Goal: Transaction & Acquisition: Obtain resource

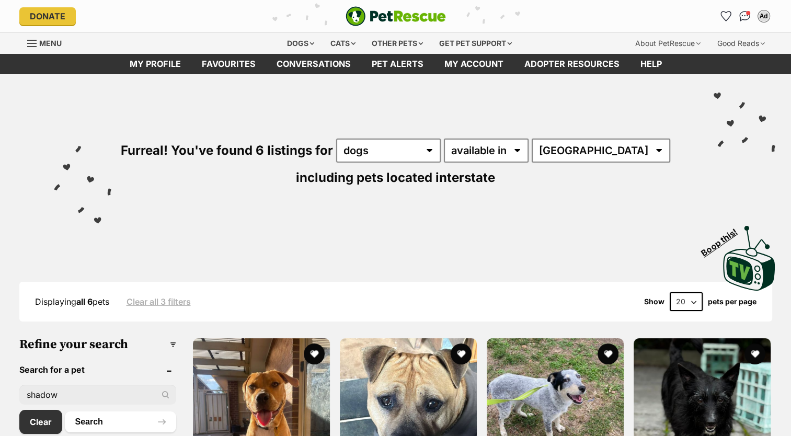
click at [240, 60] on link "Favourites" at bounding box center [228, 64] width 75 height 20
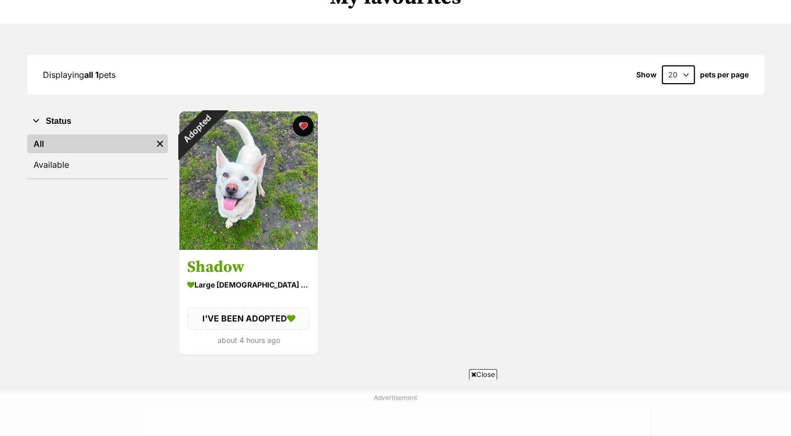
scroll to position [102, 0]
click at [272, 181] on img at bounding box center [248, 180] width 139 height 139
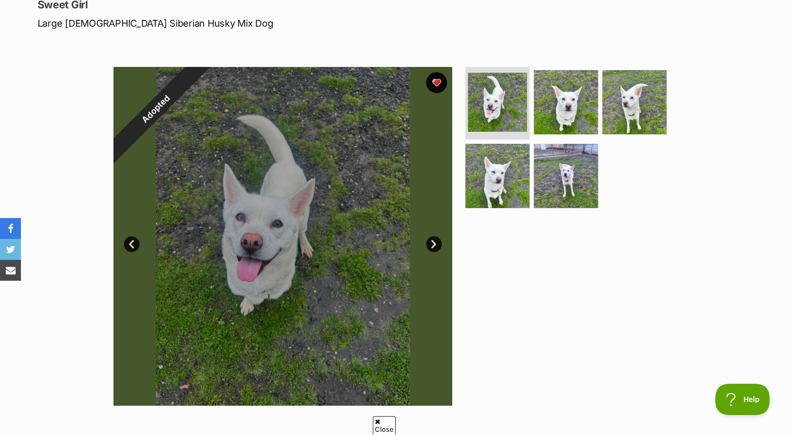
click at [148, 111] on div "Adopted" at bounding box center [155, 109] width 132 height 132
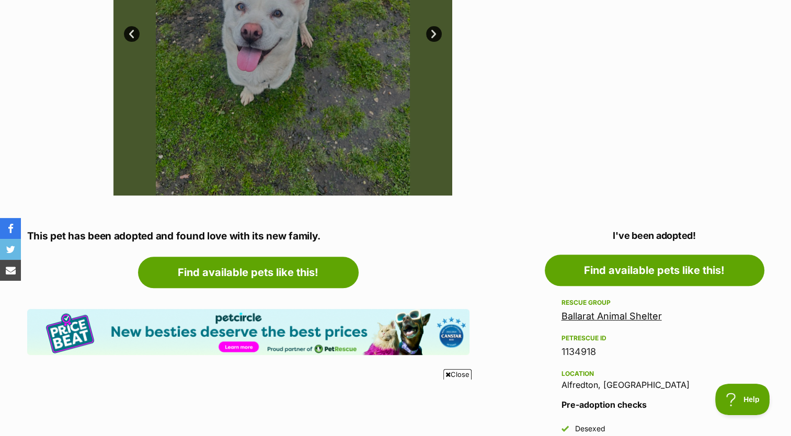
scroll to position [360, 0]
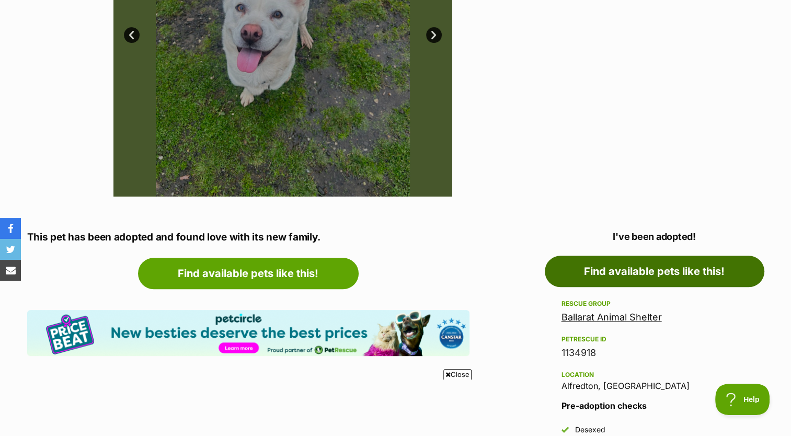
click at [627, 262] on link "Find available pets like this!" at bounding box center [655, 271] width 220 height 31
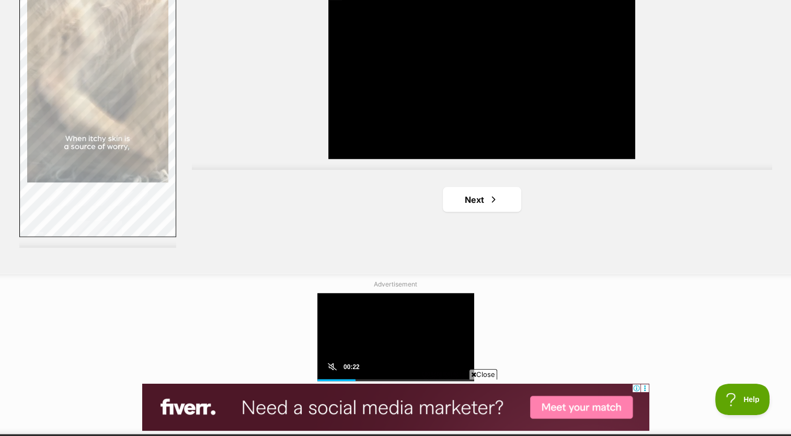
scroll to position [1923, 0]
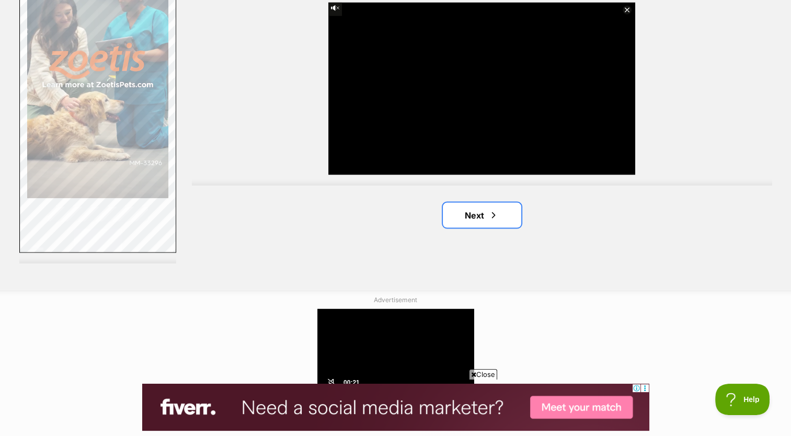
click at [455, 213] on link "Next" at bounding box center [482, 214] width 78 height 25
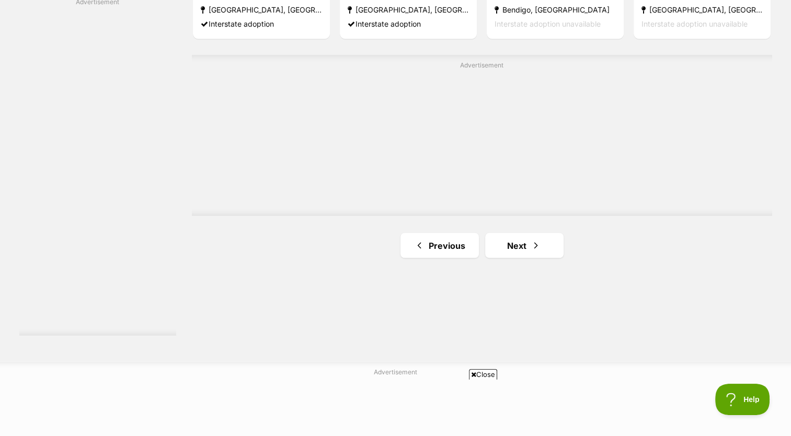
scroll to position [1850, 0]
click at [495, 248] on link "Next" at bounding box center [524, 245] width 78 height 25
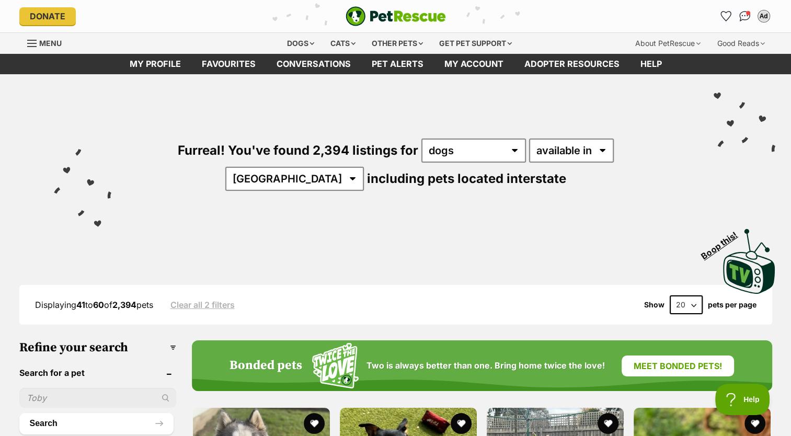
click at [244, 57] on link "Favourites" at bounding box center [228, 64] width 75 height 20
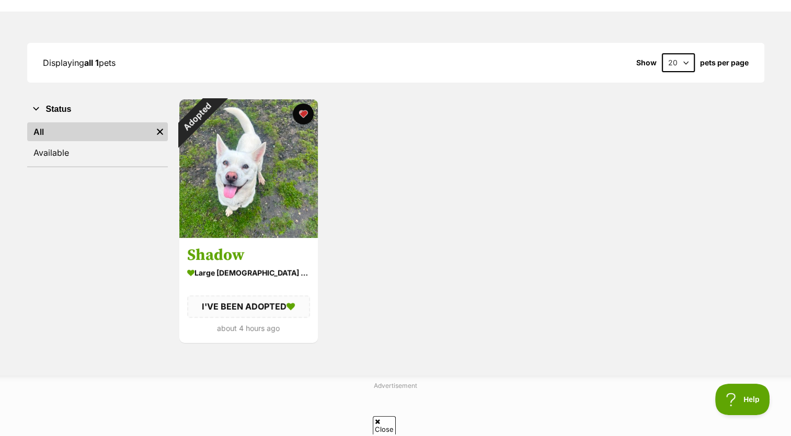
scroll to position [114, 0]
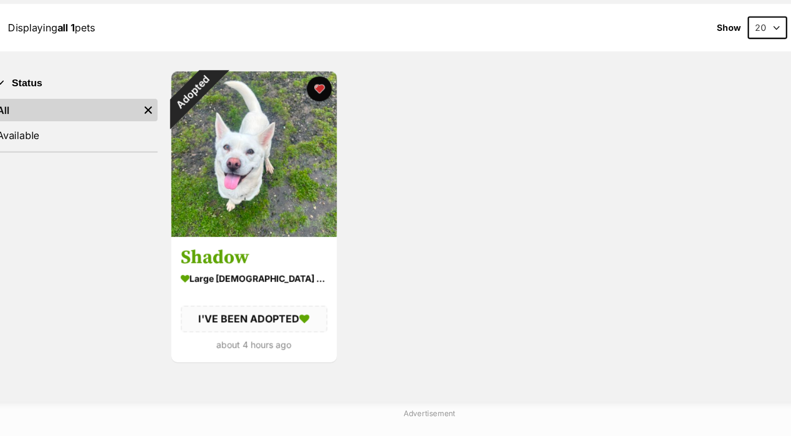
click at [242, 254] on h3 "Shadow" at bounding box center [248, 256] width 123 height 20
click at [305, 111] on button "favourite" at bounding box center [303, 114] width 21 height 21
click at [365, 149] on div "Adopted Shadow large female Dog I'VE BEEN ADOPTED about 4 hours ago Advertiseme…" at bounding box center [471, 221] width 586 height 246
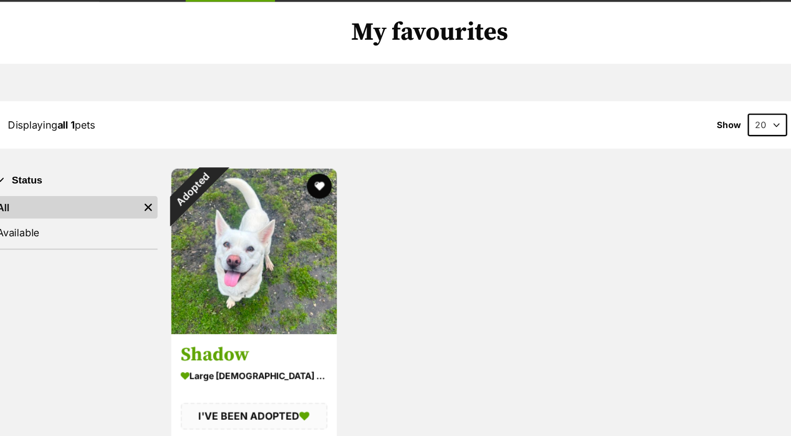
scroll to position [0, 0]
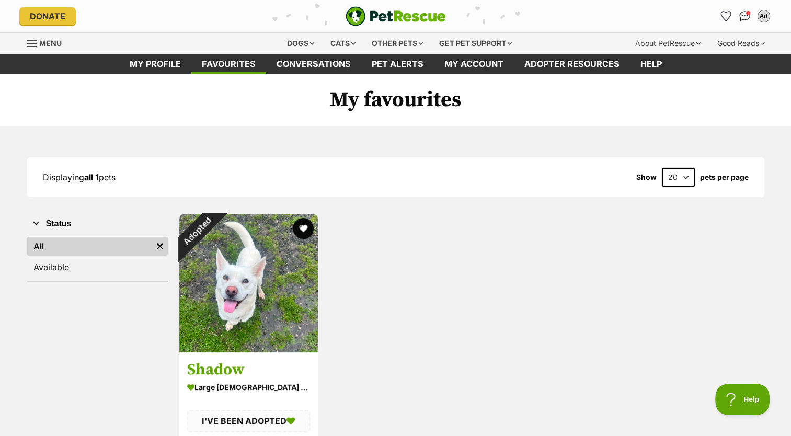
click at [202, 64] on link "Favourites" at bounding box center [228, 64] width 75 height 20
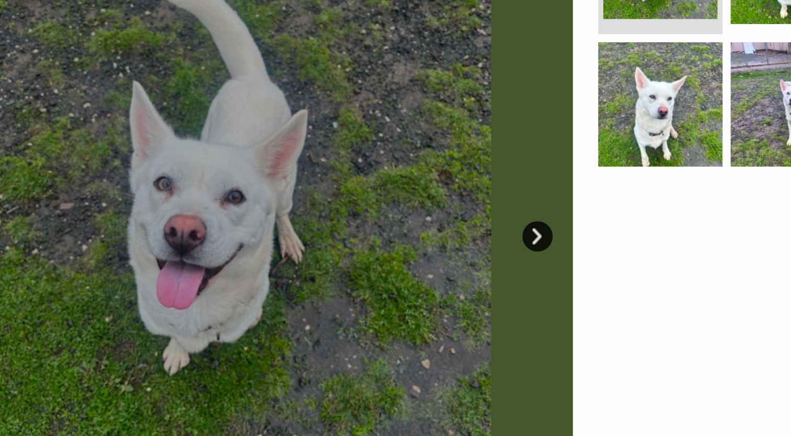
scroll to position [148, 0]
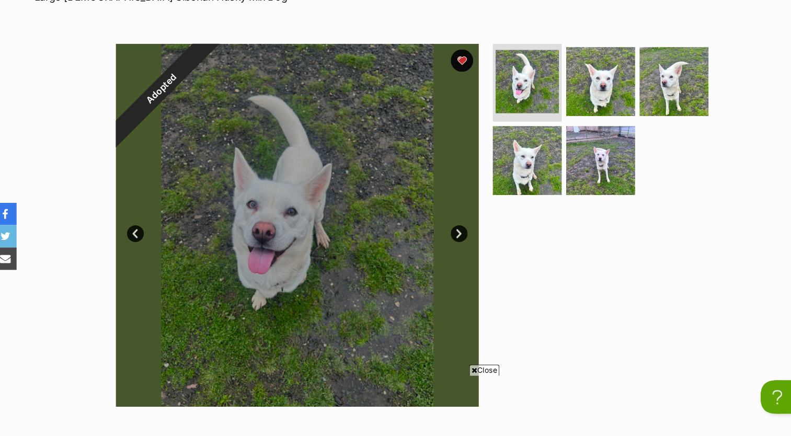
click at [486, 179] on img at bounding box center [497, 178] width 64 height 64
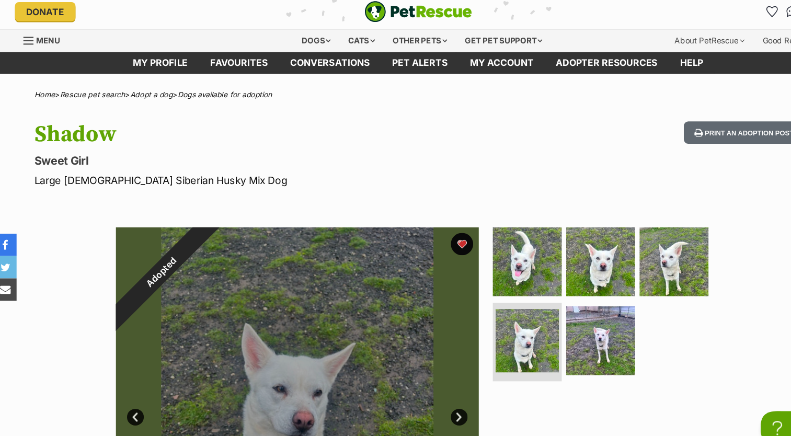
scroll to position [2, 0]
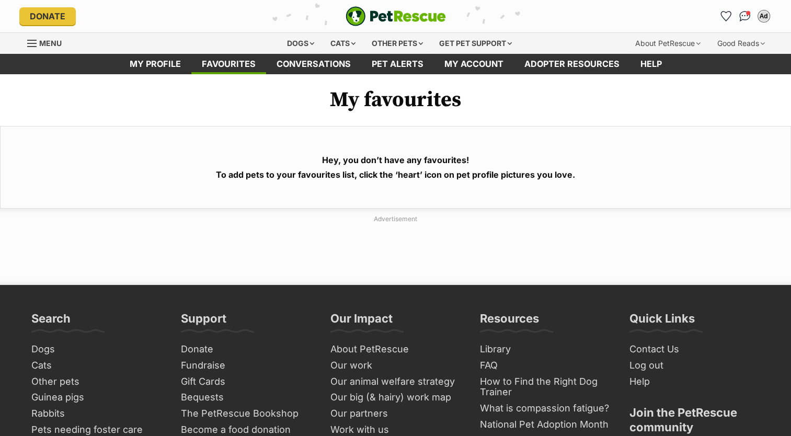
click at [302, 39] on div "Dogs" at bounding box center [301, 43] width 42 height 21
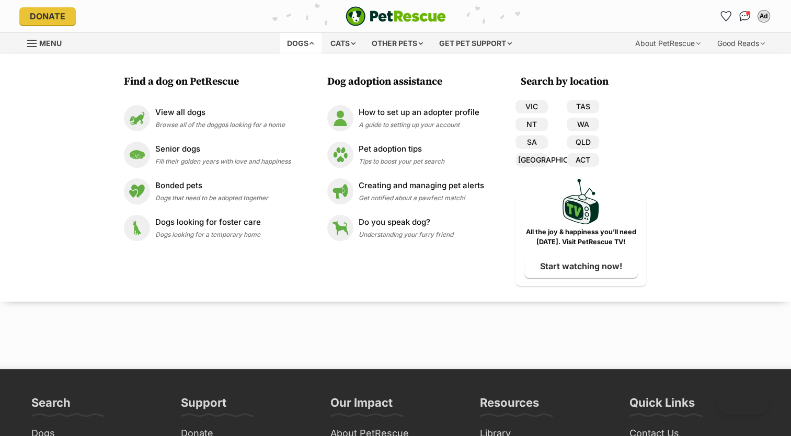
click at [211, 116] on p "View all dogs" at bounding box center [220, 113] width 130 height 12
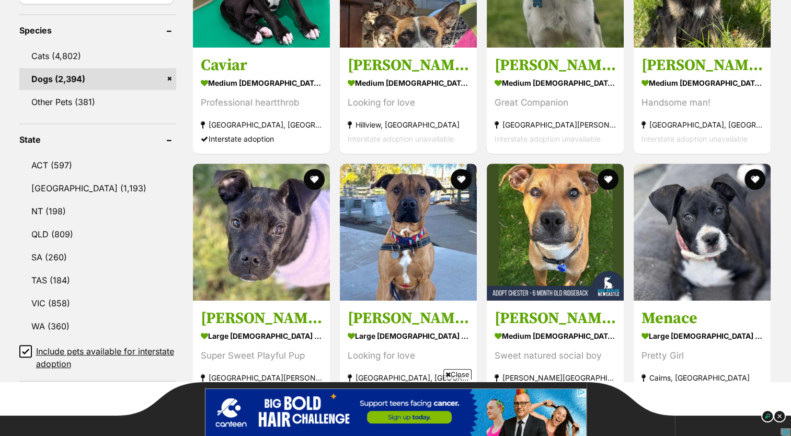
click at [83, 297] on link "VIC (858)" at bounding box center [97, 303] width 157 height 22
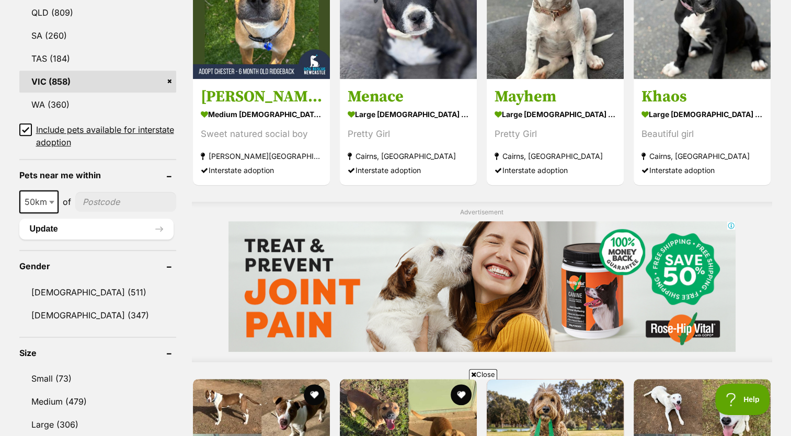
scroll to position [670, 0]
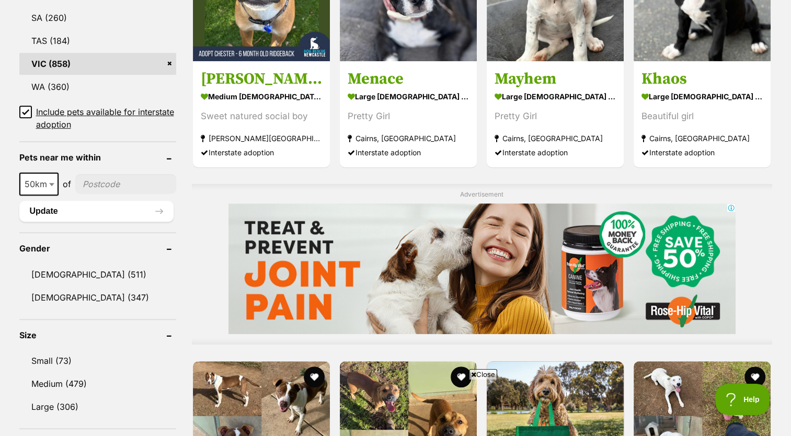
click at [79, 296] on link "[DEMOGRAPHIC_DATA] (347)" at bounding box center [97, 297] width 157 height 22
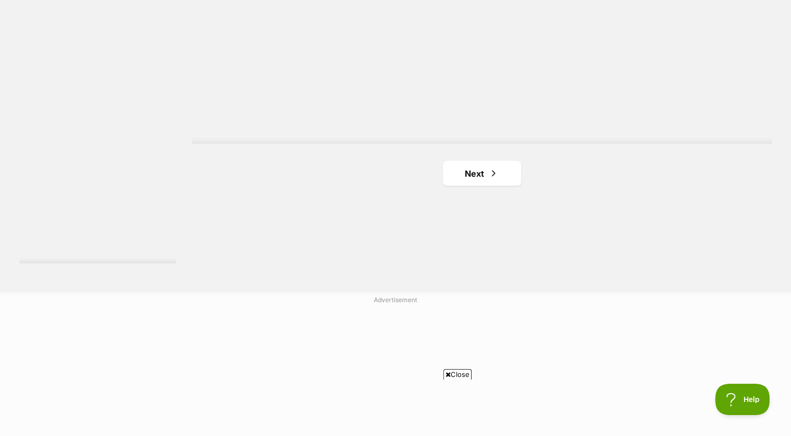
scroll to position [1888, 0]
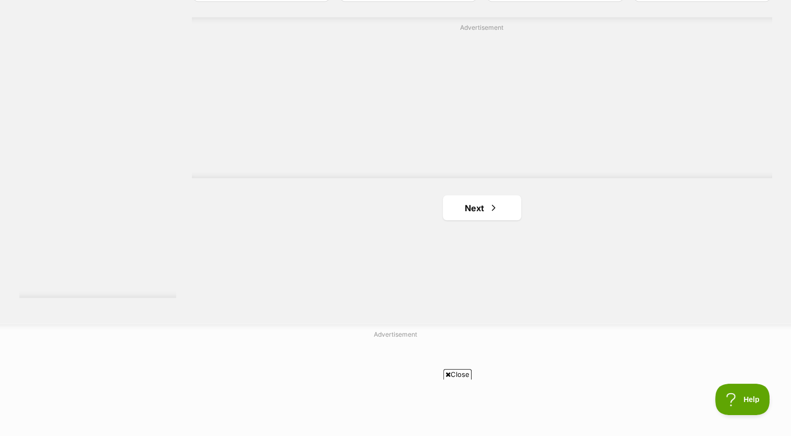
click at [475, 211] on link "Next" at bounding box center [482, 207] width 78 height 25
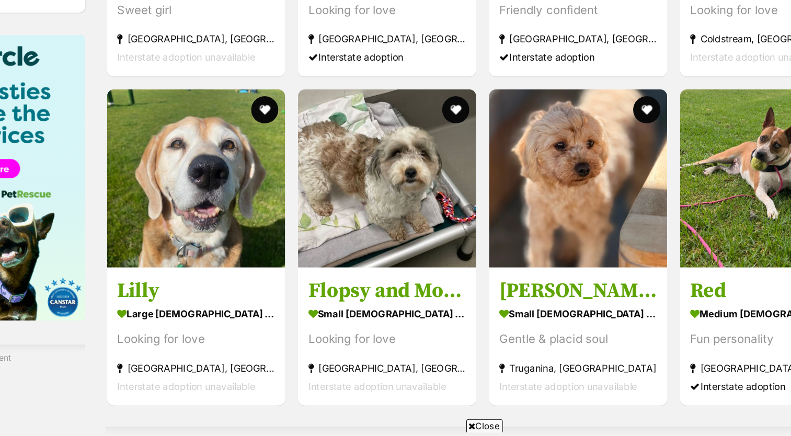
scroll to position [1531, 0]
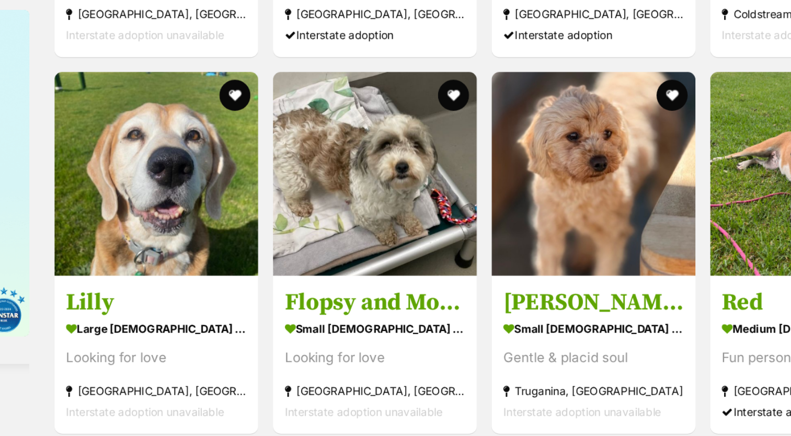
click at [539, 248] on img at bounding box center [555, 184] width 137 height 137
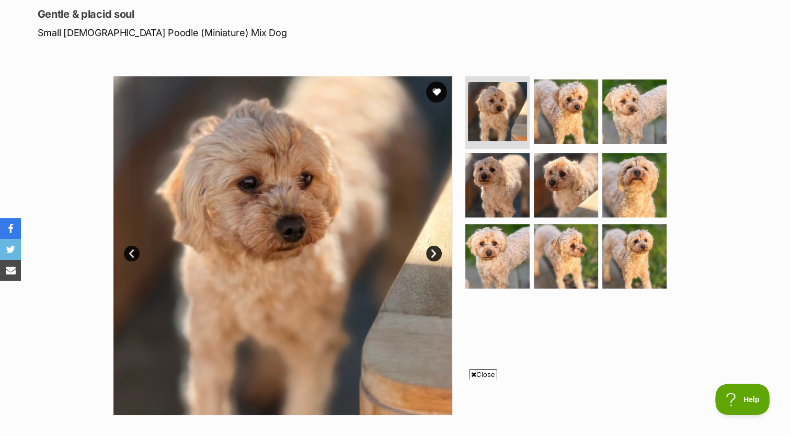
scroll to position [138, 0]
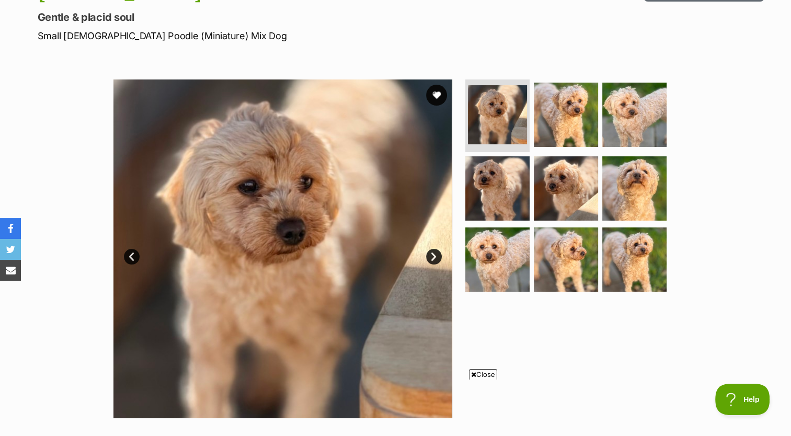
click at [581, 104] on img at bounding box center [566, 115] width 64 height 64
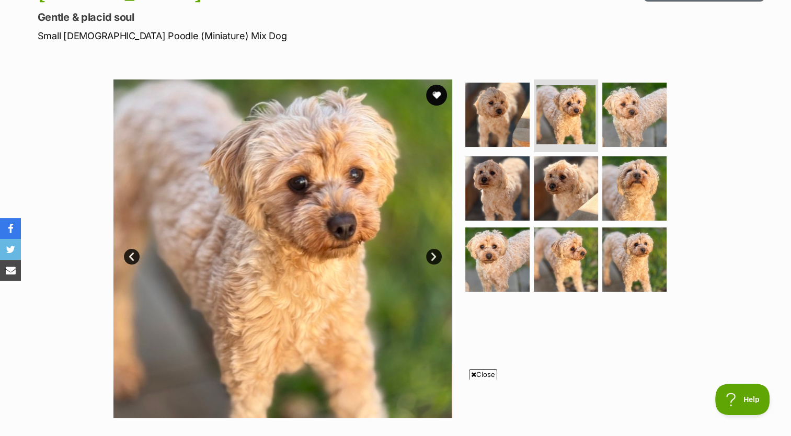
click at [618, 139] on img at bounding box center [634, 115] width 64 height 64
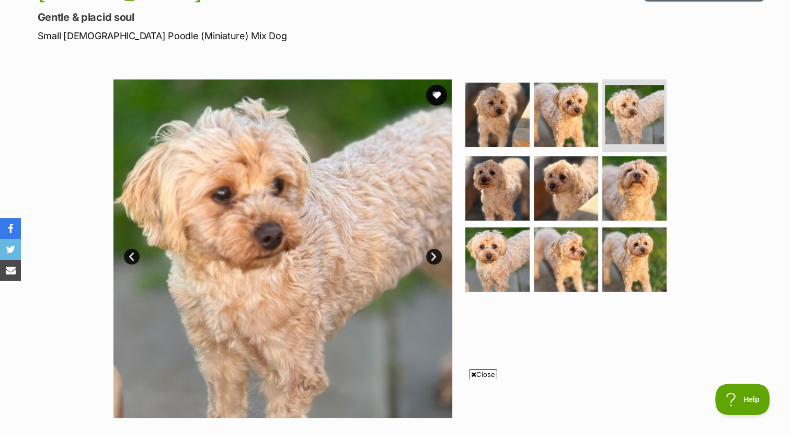
click at [654, 185] on img at bounding box center [634, 188] width 64 height 64
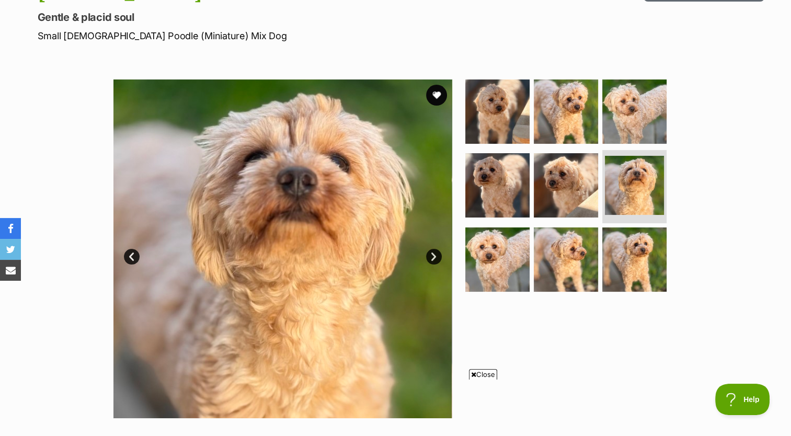
click at [454, 200] on section "Available 6 of 9 images 6 of 9 images 6 of 9 images 6 of 9 images 6 of 9 images…" at bounding box center [396, 241] width 596 height 354
click at [504, 246] on img at bounding box center [497, 259] width 64 height 64
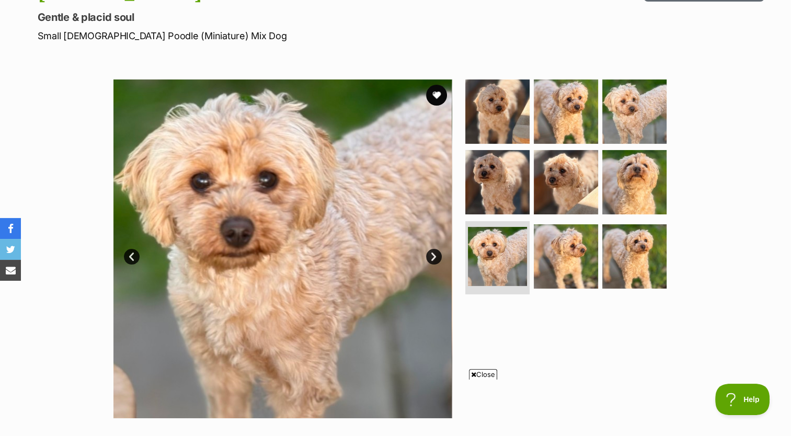
scroll to position [0, 0]
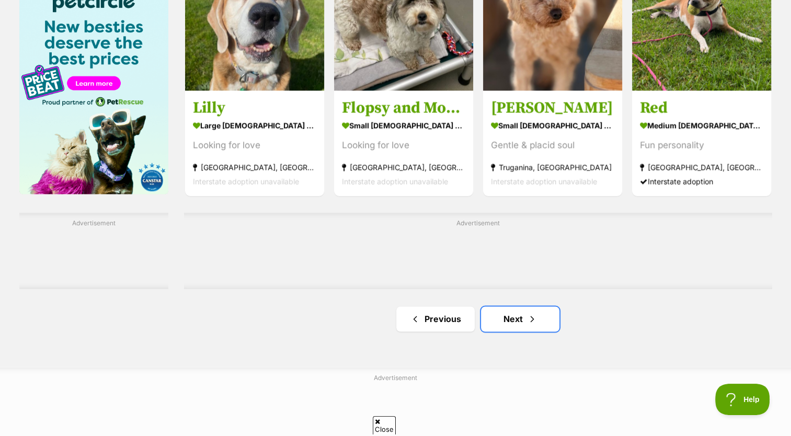
click at [493, 323] on link "Next" at bounding box center [520, 318] width 78 height 25
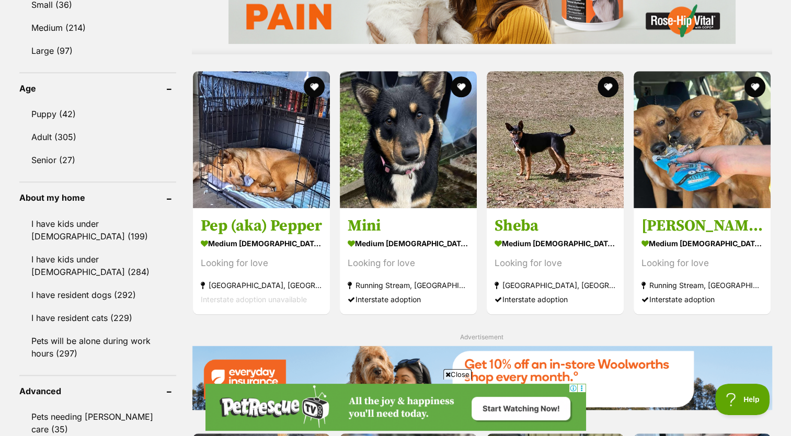
scroll to position [1032, 0]
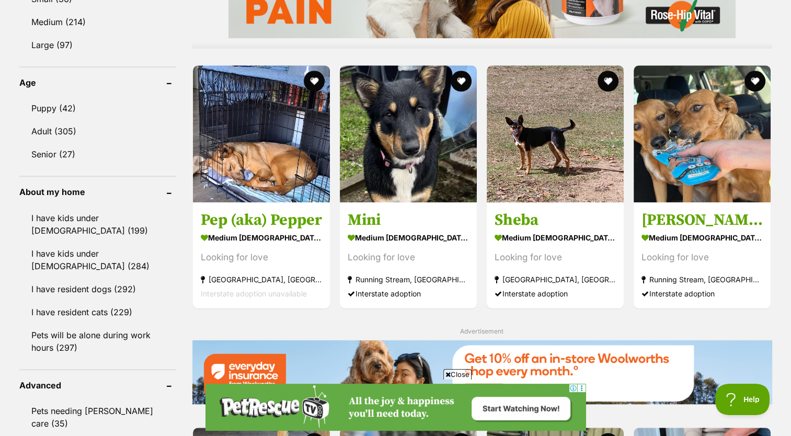
click at [387, 228] on link "Mini medium [DEMOGRAPHIC_DATA] Dog Looking for love Running Stream, [GEOGRAPHIC…" at bounding box center [408, 255] width 137 height 106
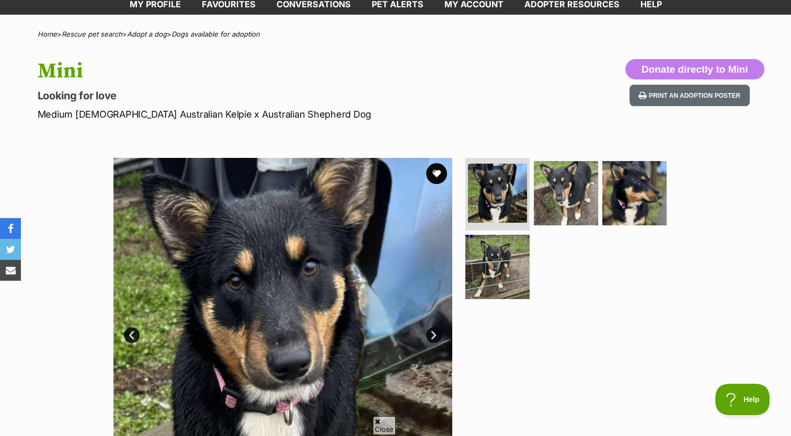
scroll to position [85, 0]
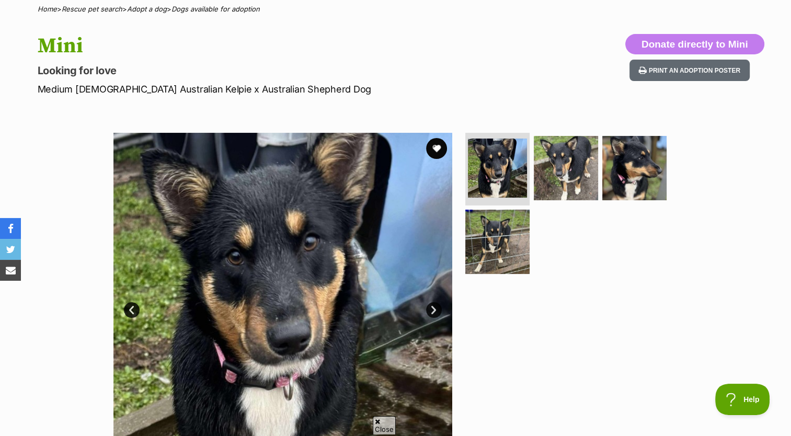
click at [510, 205] on li at bounding box center [497, 169] width 64 height 73
click at [546, 187] on img at bounding box center [566, 168] width 64 height 64
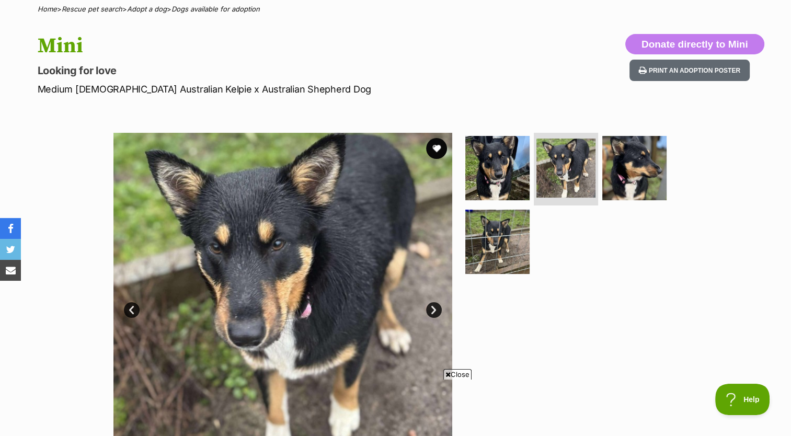
click at [508, 244] on img at bounding box center [497, 242] width 64 height 64
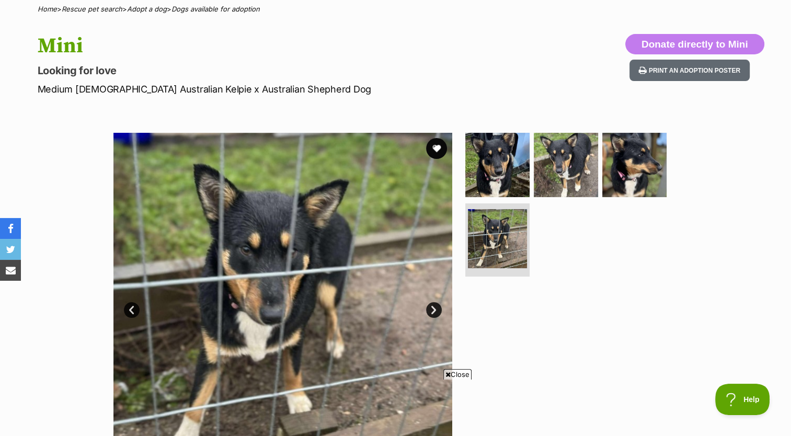
click at [520, 153] on img at bounding box center [497, 165] width 64 height 64
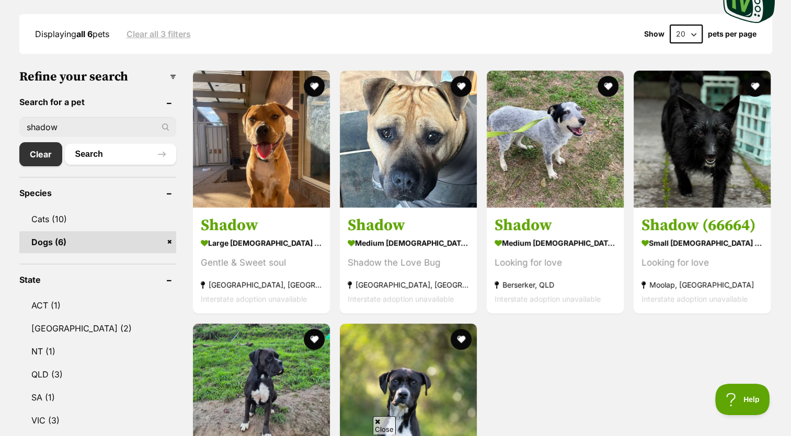
scroll to position [208, 0]
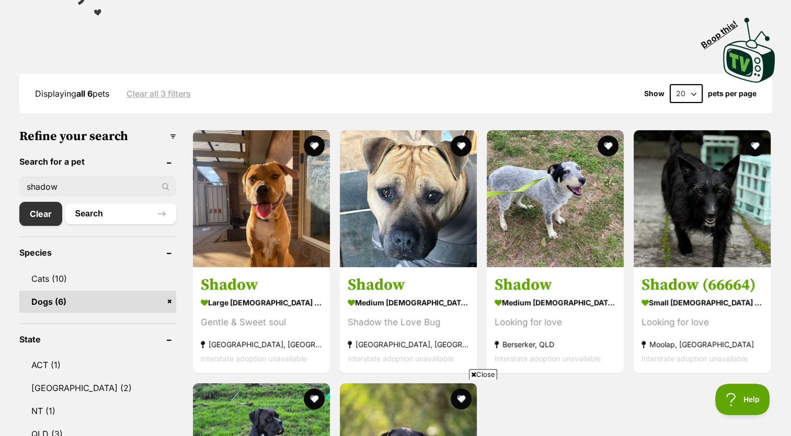
click at [102, 180] on input "shadow" at bounding box center [97, 187] width 157 height 20
type input "s"
click at [65, 203] on button "Search" at bounding box center [120, 213] width 111 height 21
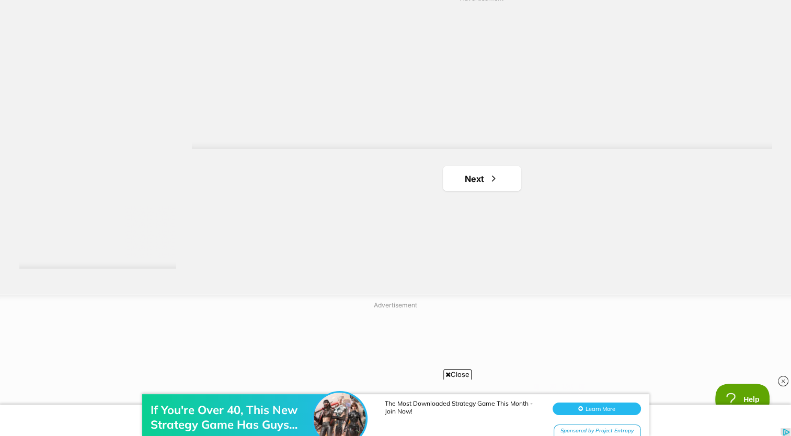
scroll to position [1904, 0]
click at [460, 189] on link "Next" at bounding box center [482, 191] width 78 height 25
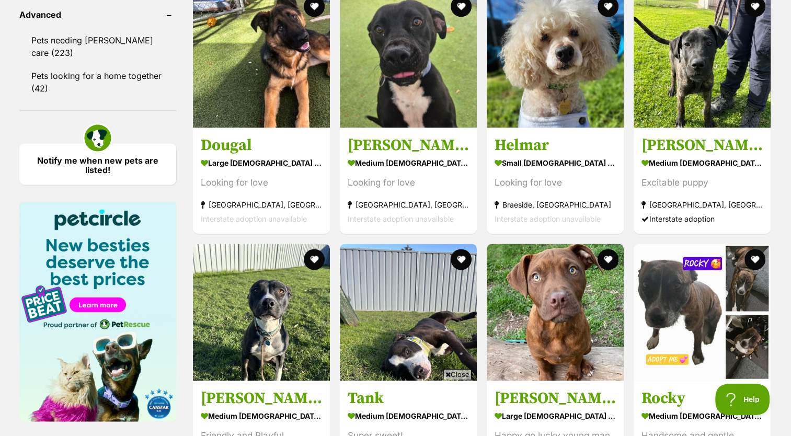
scroll to position [1388, 0]
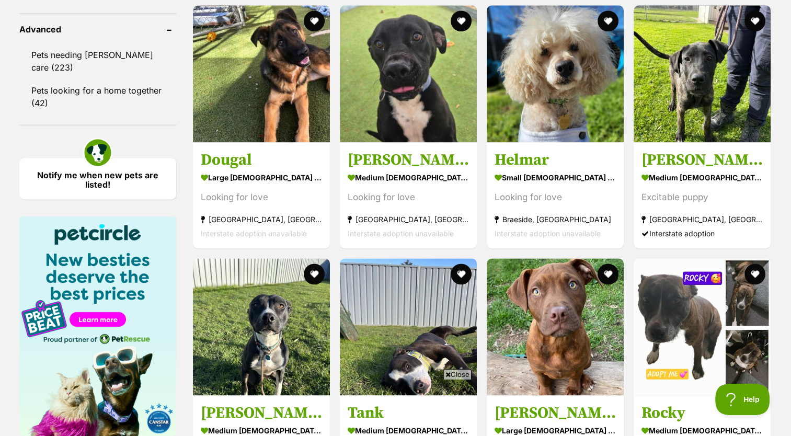
click at [279, 131] on img at bounding box center [261, 73] width 137 height 137
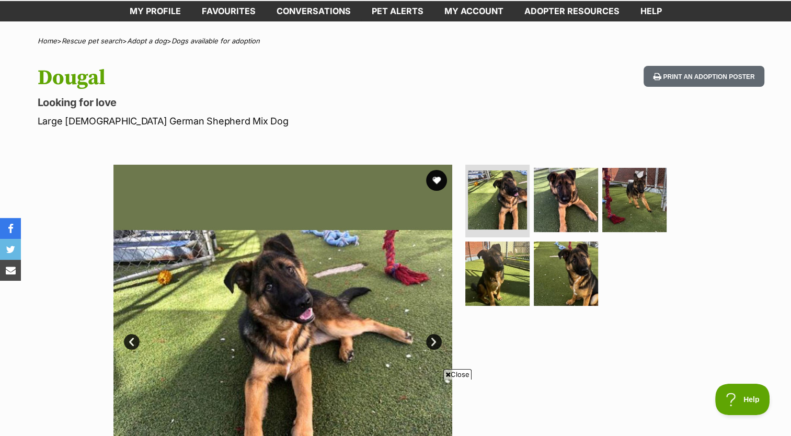
scroll to position [55, 0]
